Goal: Navigation & Orientation: Find specific page/section

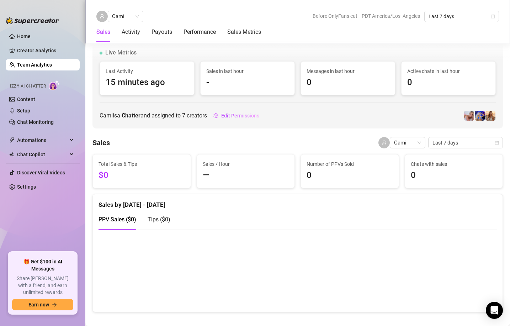
click at [31, 37] on link "Home" at bounding box center [24, 36] width 14 height 6
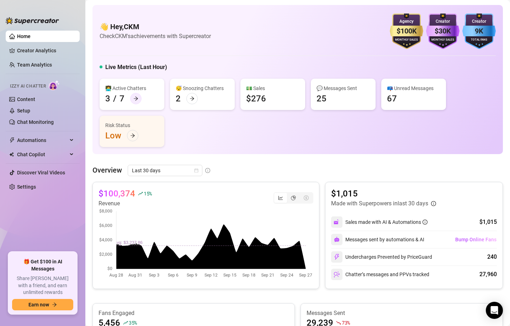
click at [136, 99] on icon "arrow-right" at bounding box center [135, 98] width 5 height 5
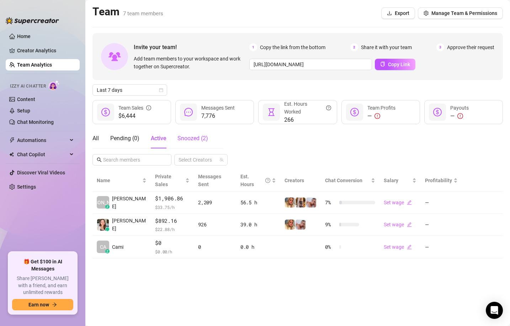
click at [192, 136] on span "Snoozed ( 2 )" at bounding box center [193, 138] width 31 height 7
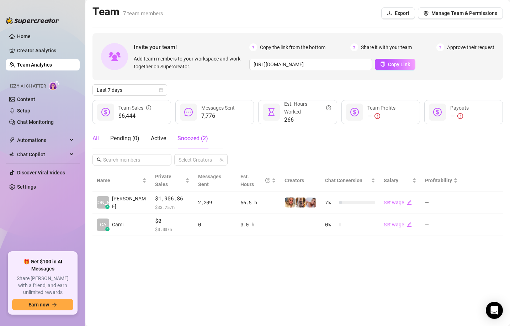
click at [93, 136] on div "All" at bounding box center [96, 138] width 6 height 9
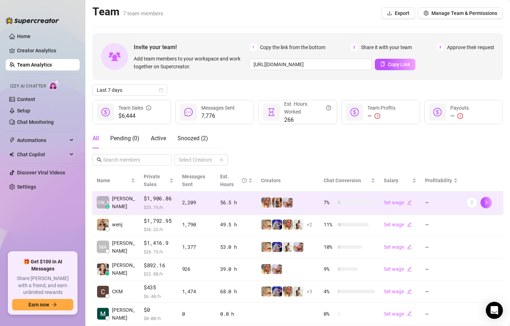
scroll to position [43, 0]
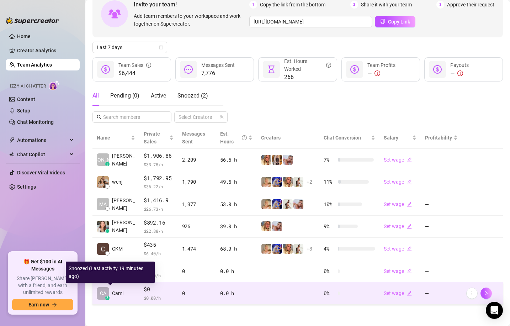
click at [123, 294] on span "Cami" at bounding box center [117, 293] width 11 height 8
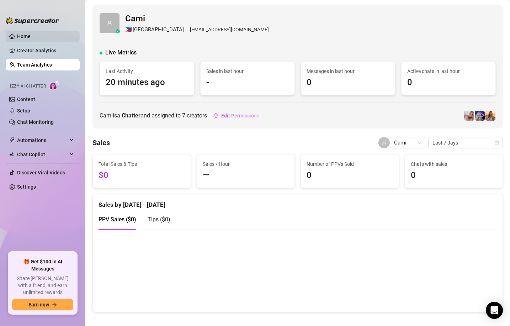
click at [26, 37] on link "Home" at bounding box center [24, 36] width 14 height 6
